Goal: Transaction & Acquisition: Purchase product/service

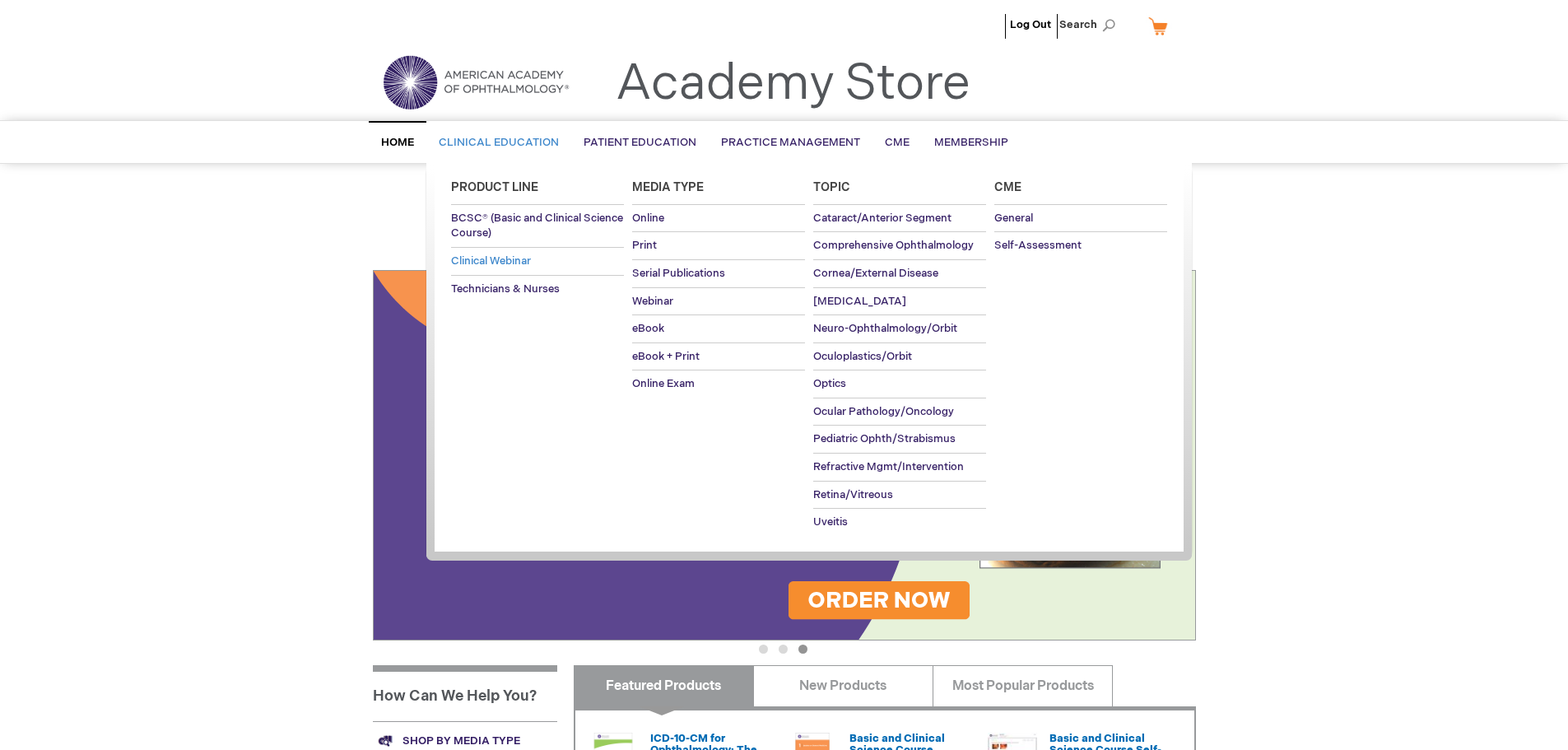
click at [531, 257] on span "Clinical Webinar" at bounding box center [490, 262] width 80 height 14
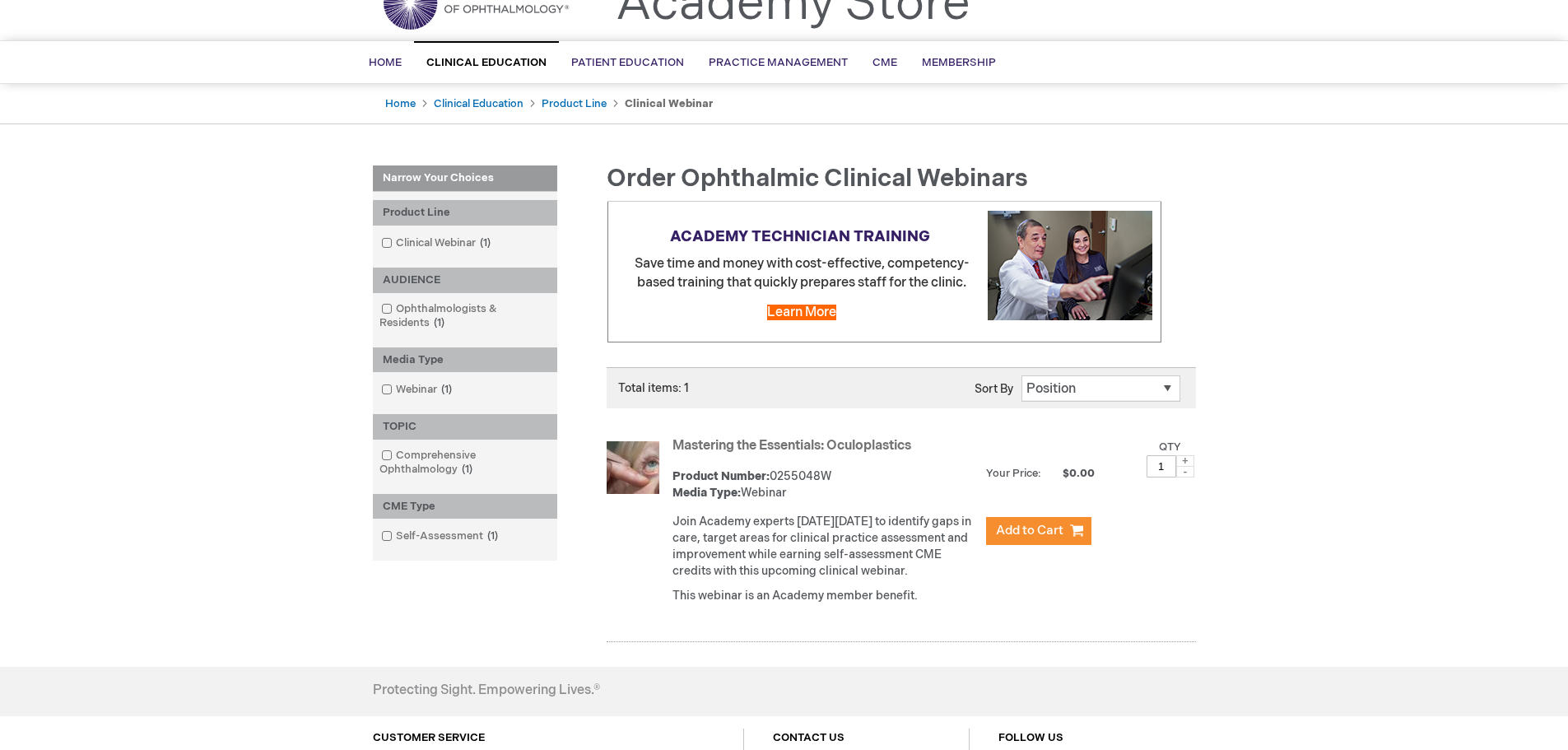
scroll to position [81, 0]
click at [758, 439] on link "Mastering the Essentials: Oculoplastics" at bounding box center [791, 445] width 238 height 15
click at [631, 477] on img at bounding box center [633, 466] width 53 height 53
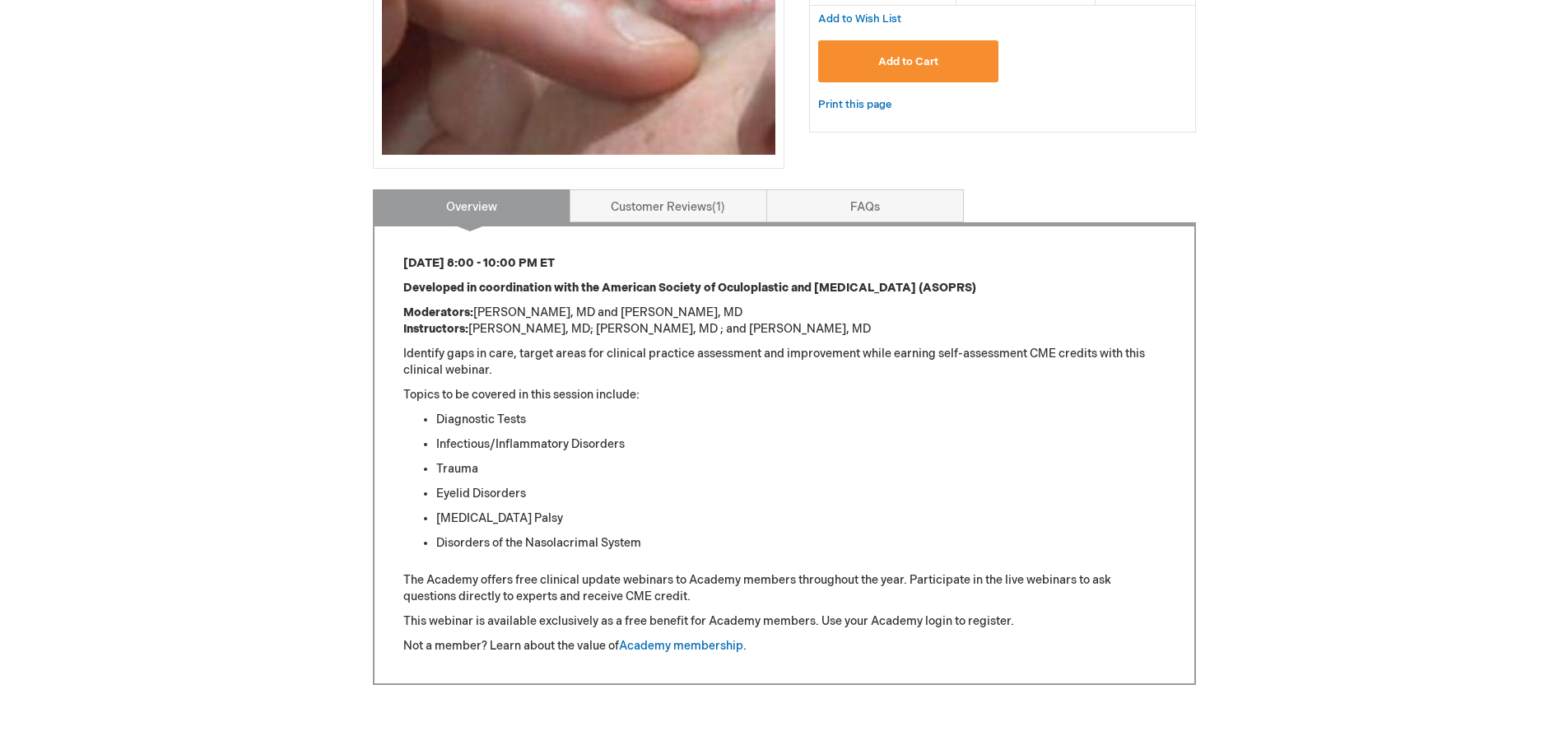
scroll to position [494, 0]
click at [672, 199] on link "Customer Reviews 1" at bounding box center [668, 205] width 198 height 33
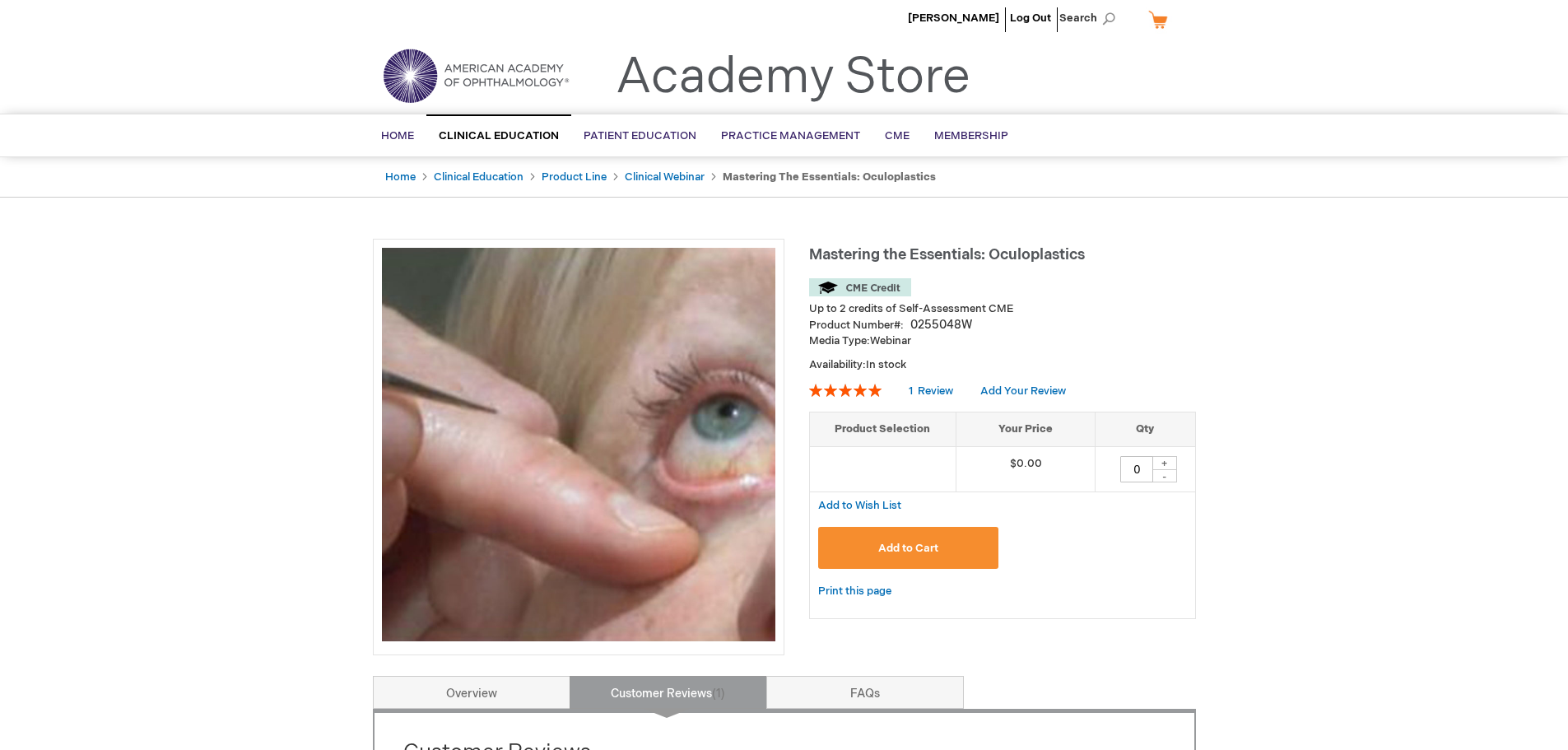
scroll to position [0, 0]
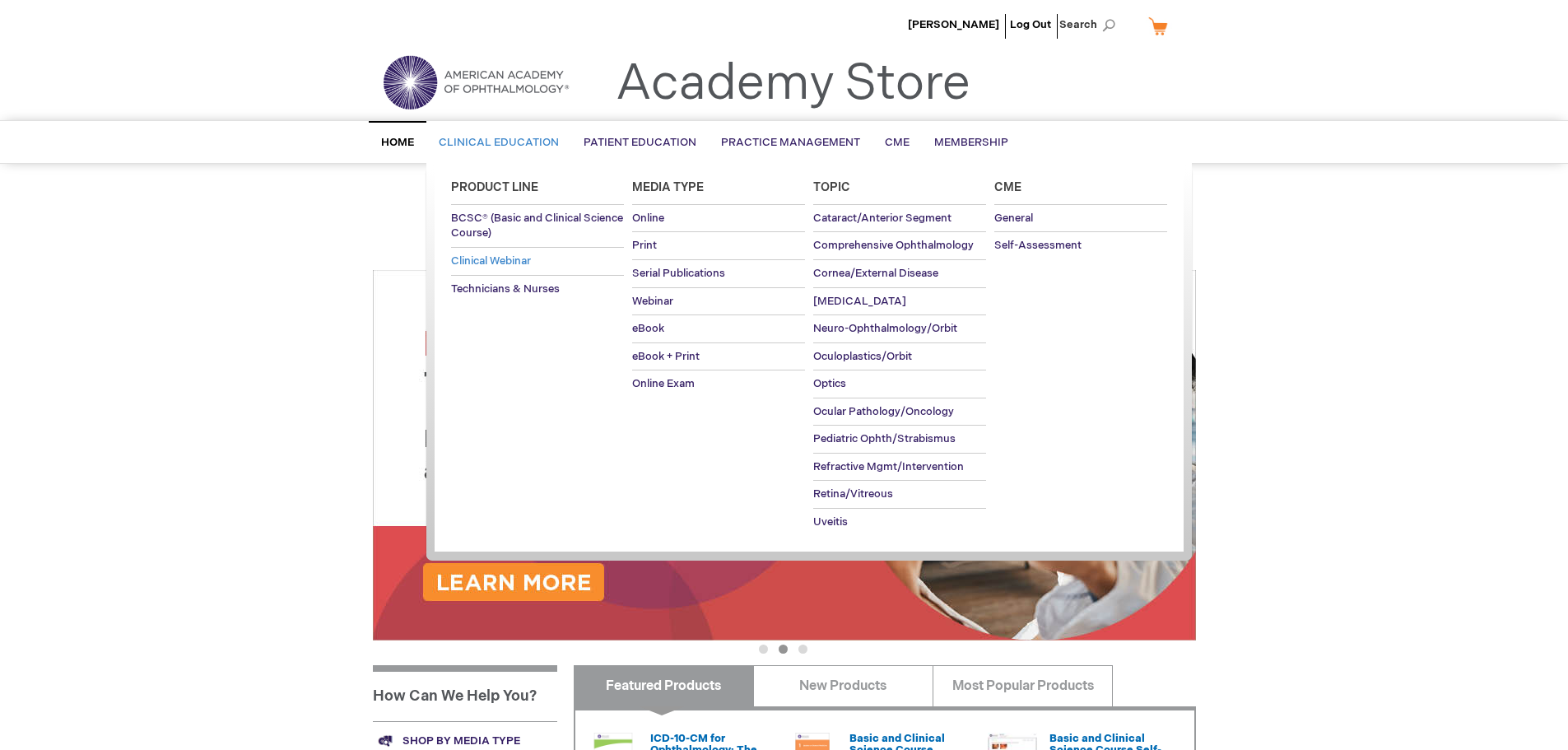
click at [512, 262] on span "Clinical Webinar" at bounding box center [490, 262] width 80 height 14
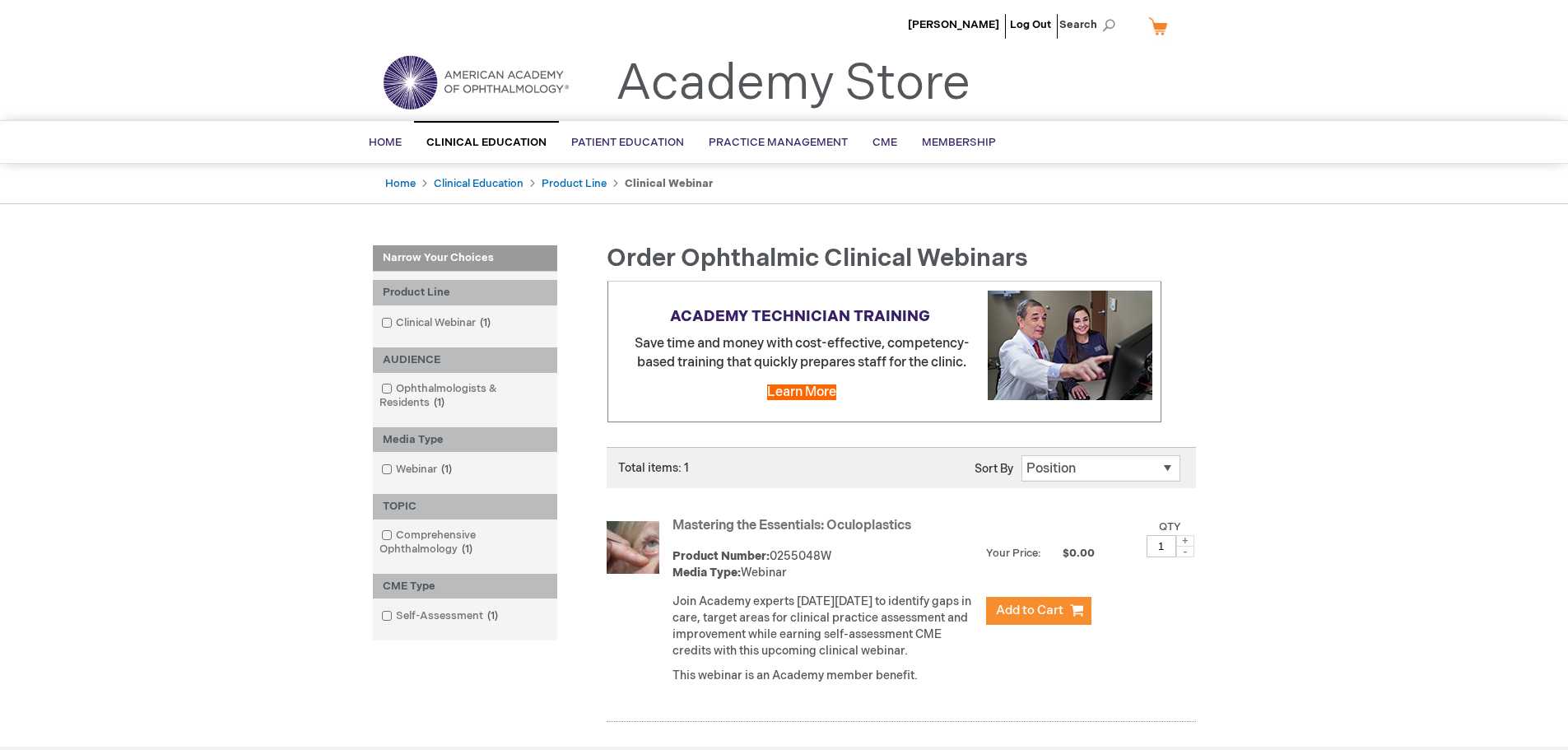
click at [842, 521] on link "Mastering the Essentials: Oculoplastics" at bounding box center [791, 526] width 238 height 15
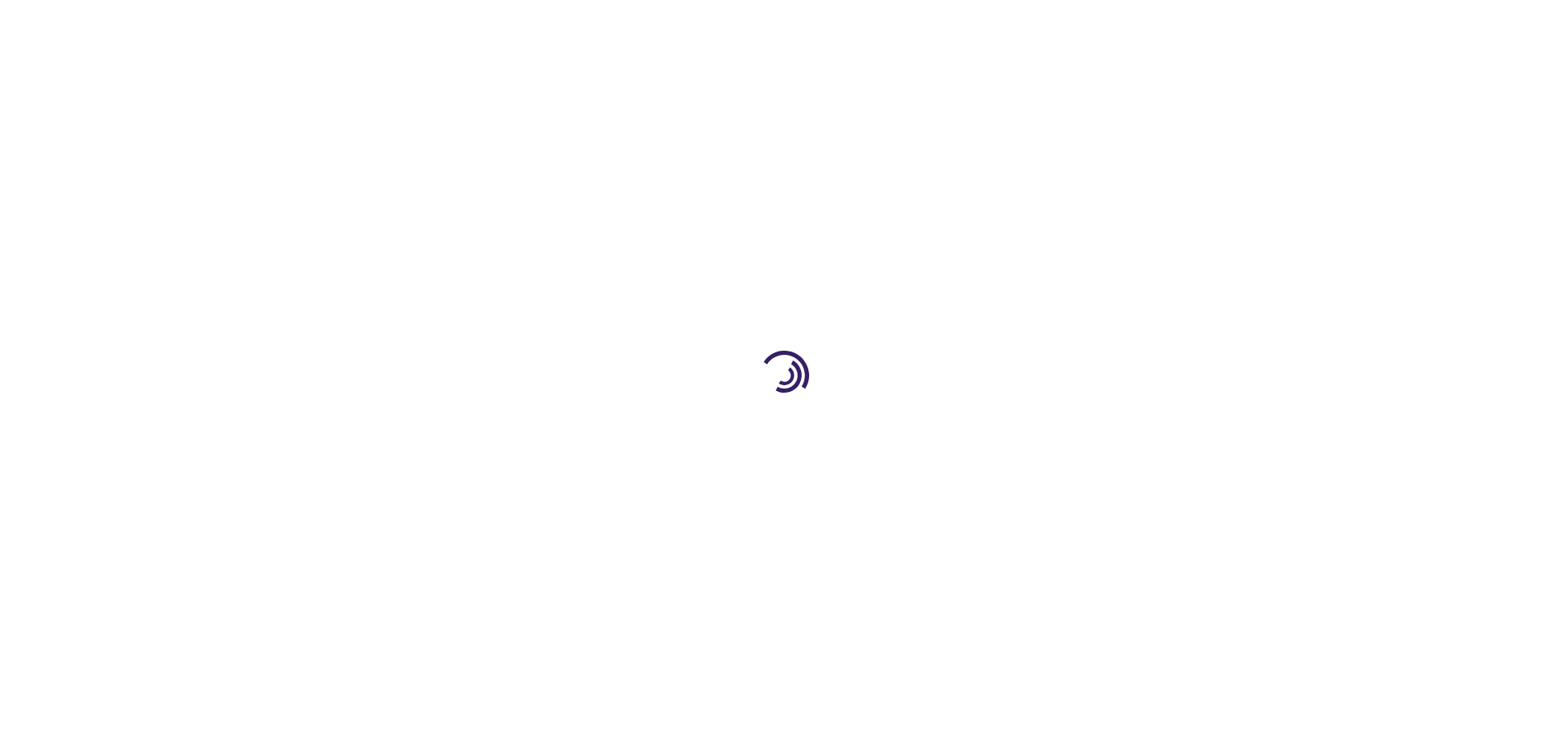
type input "0"
